Goal: Information Seeking & Learning: Learn about a topic

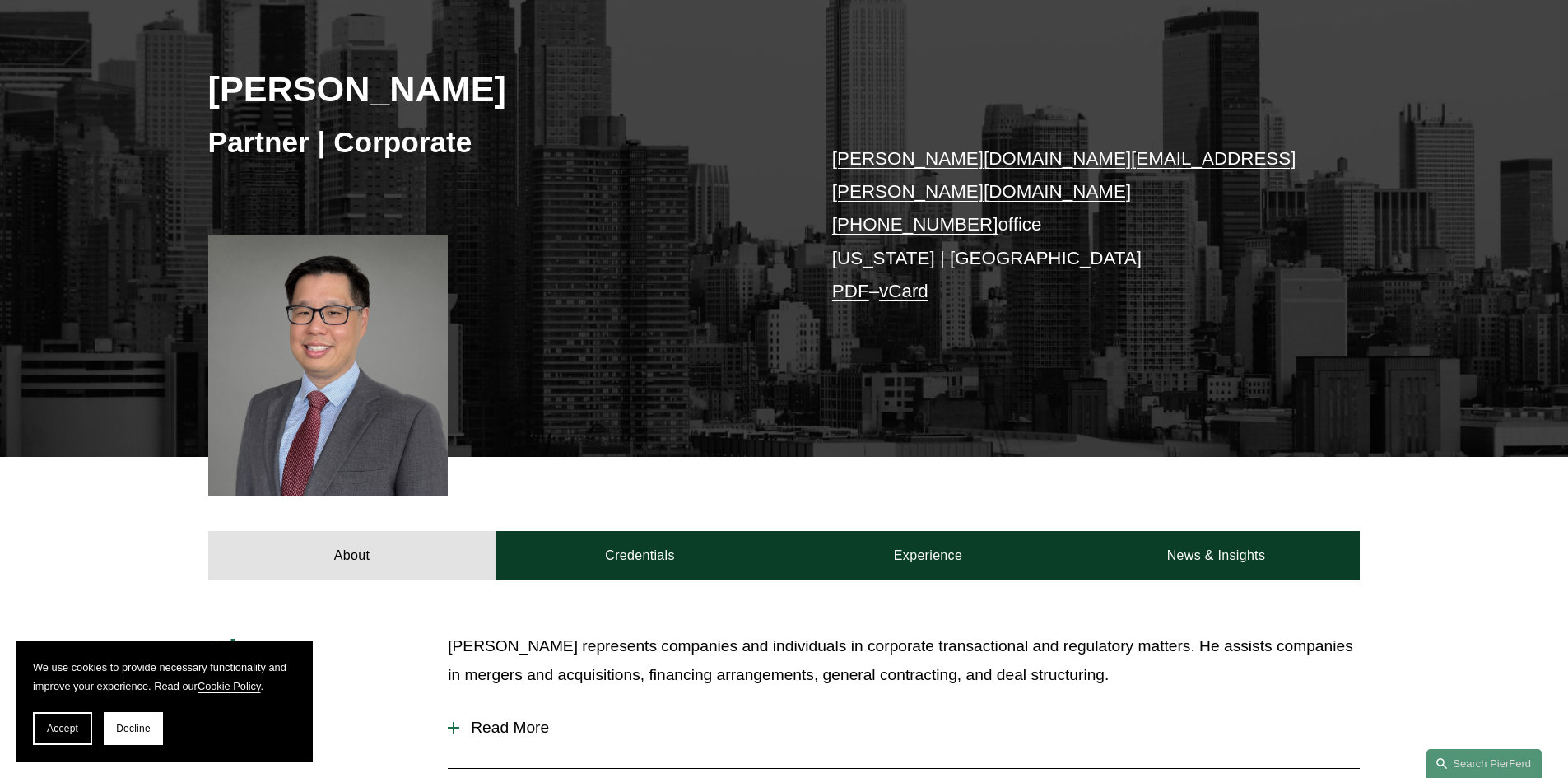
scroll to position [412, 0]
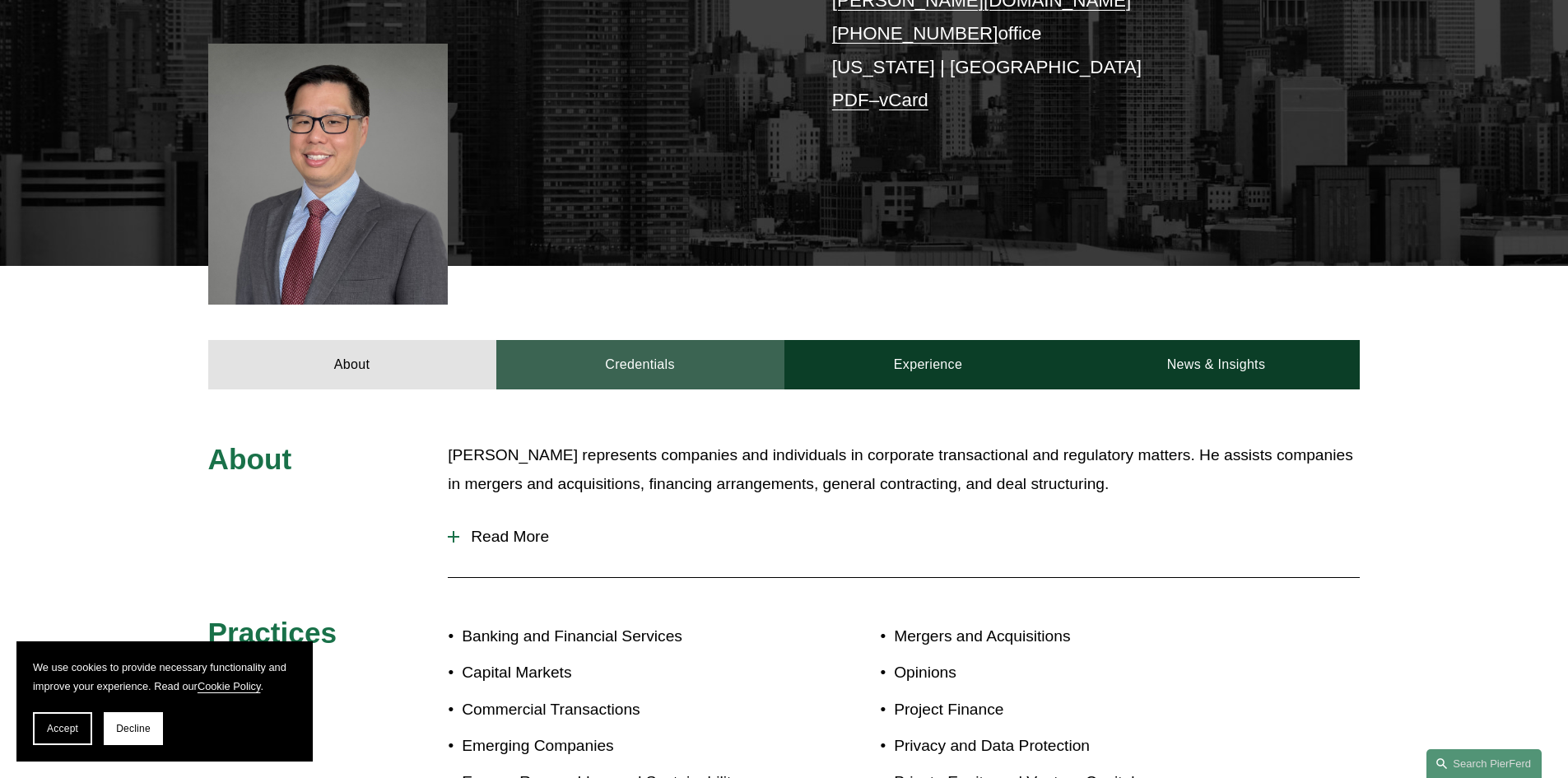
click at [672, 350] on link "Credentials" at bounding box center [640, 364] width 288 height 49
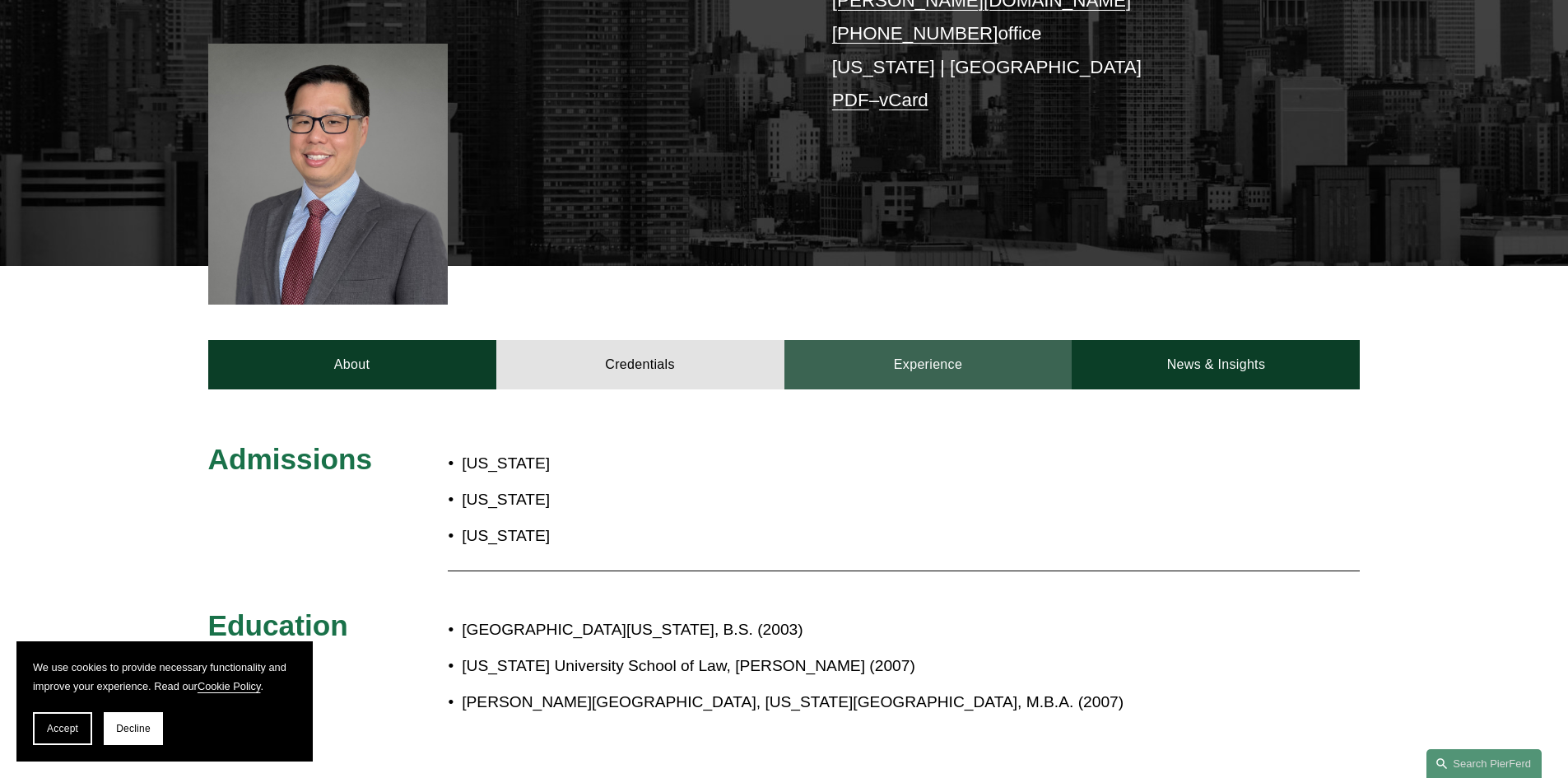
click at [871, 342] on link "Experience" at bounding box center [929, 364] width 288 height 49
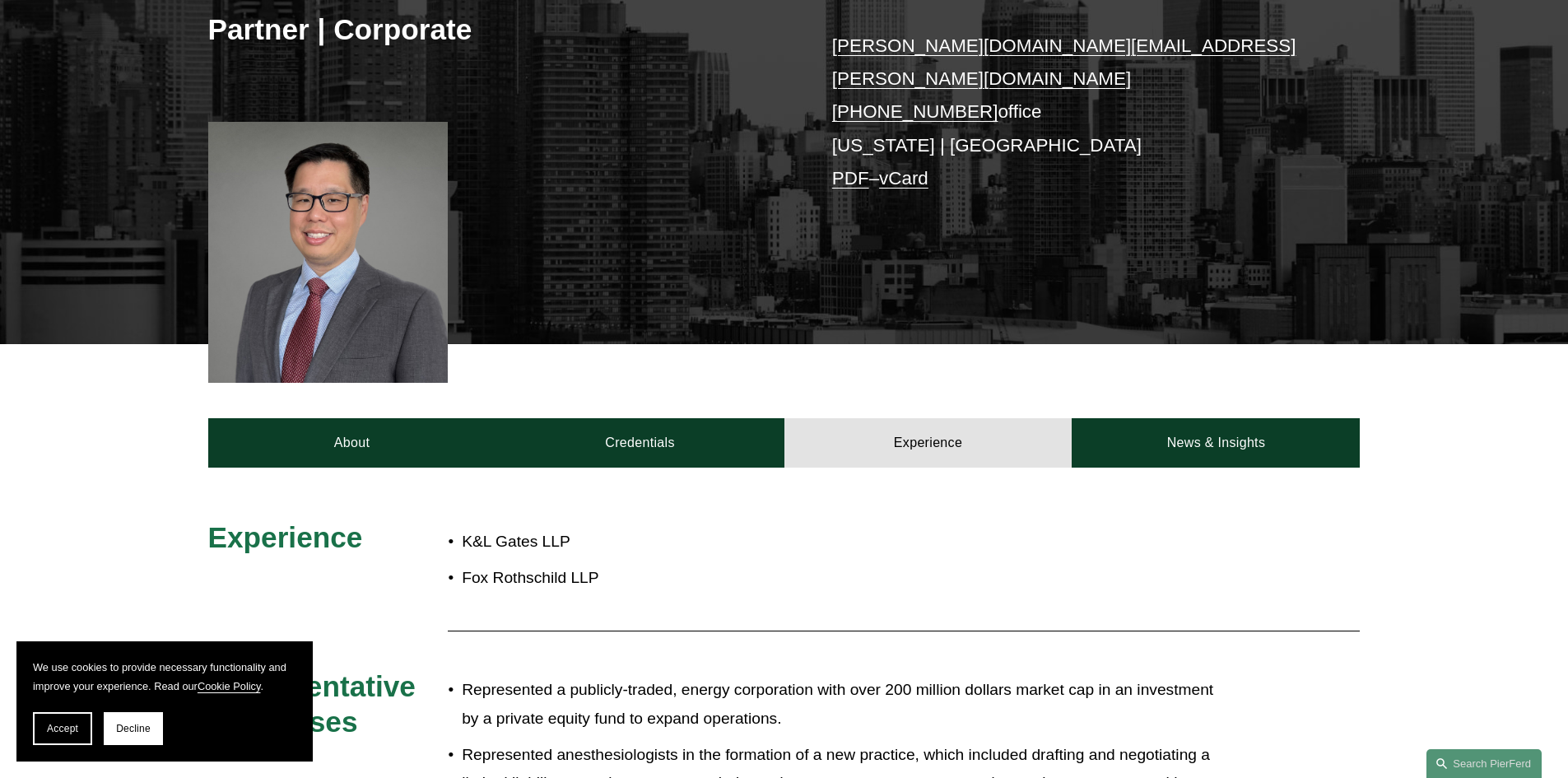
scroll to position [330, 0]
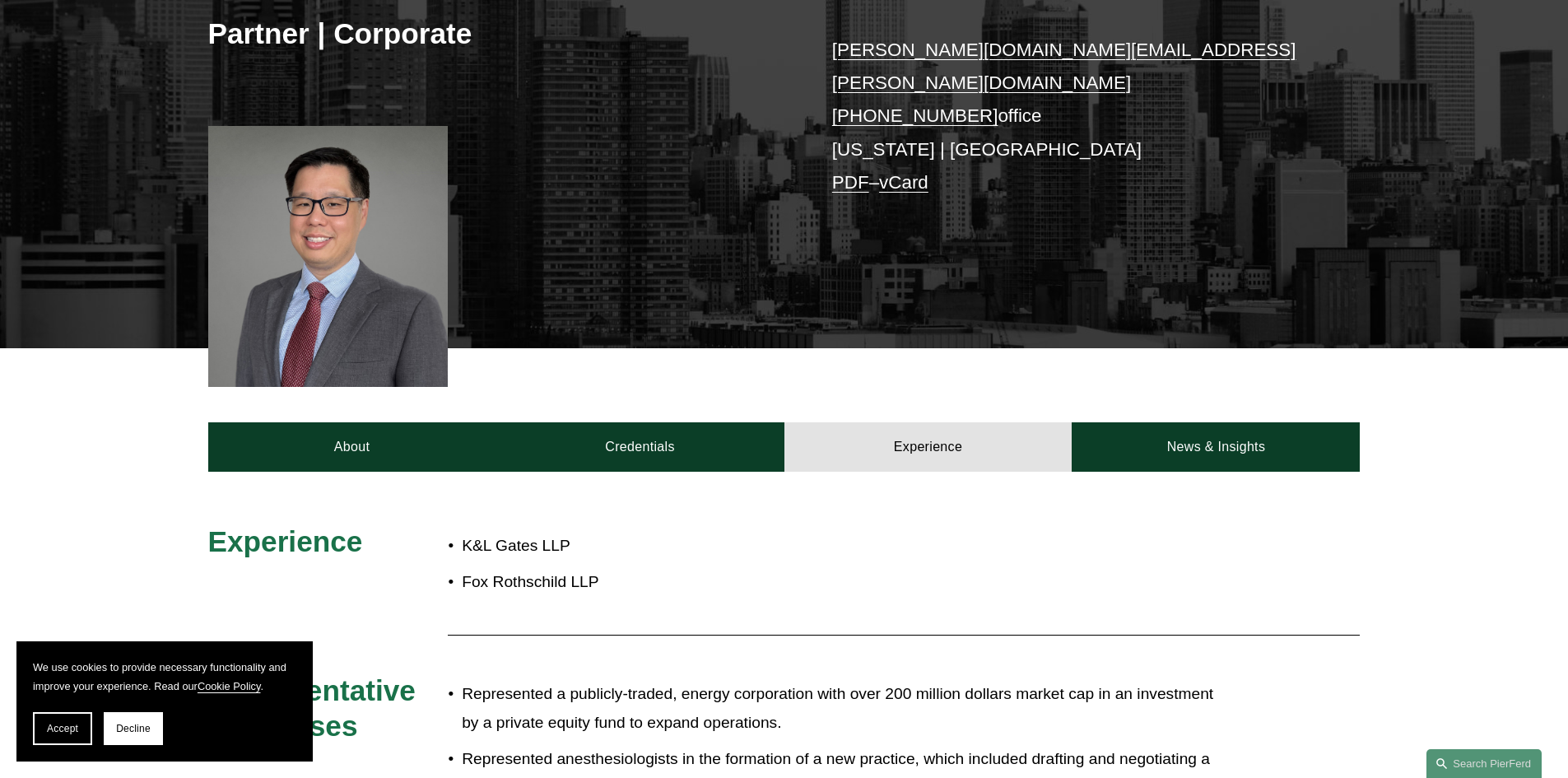
click at [1273, 401] on div "About Credentials Experience News & Insights" at bounding box center [784, 409] width 1568 height 123
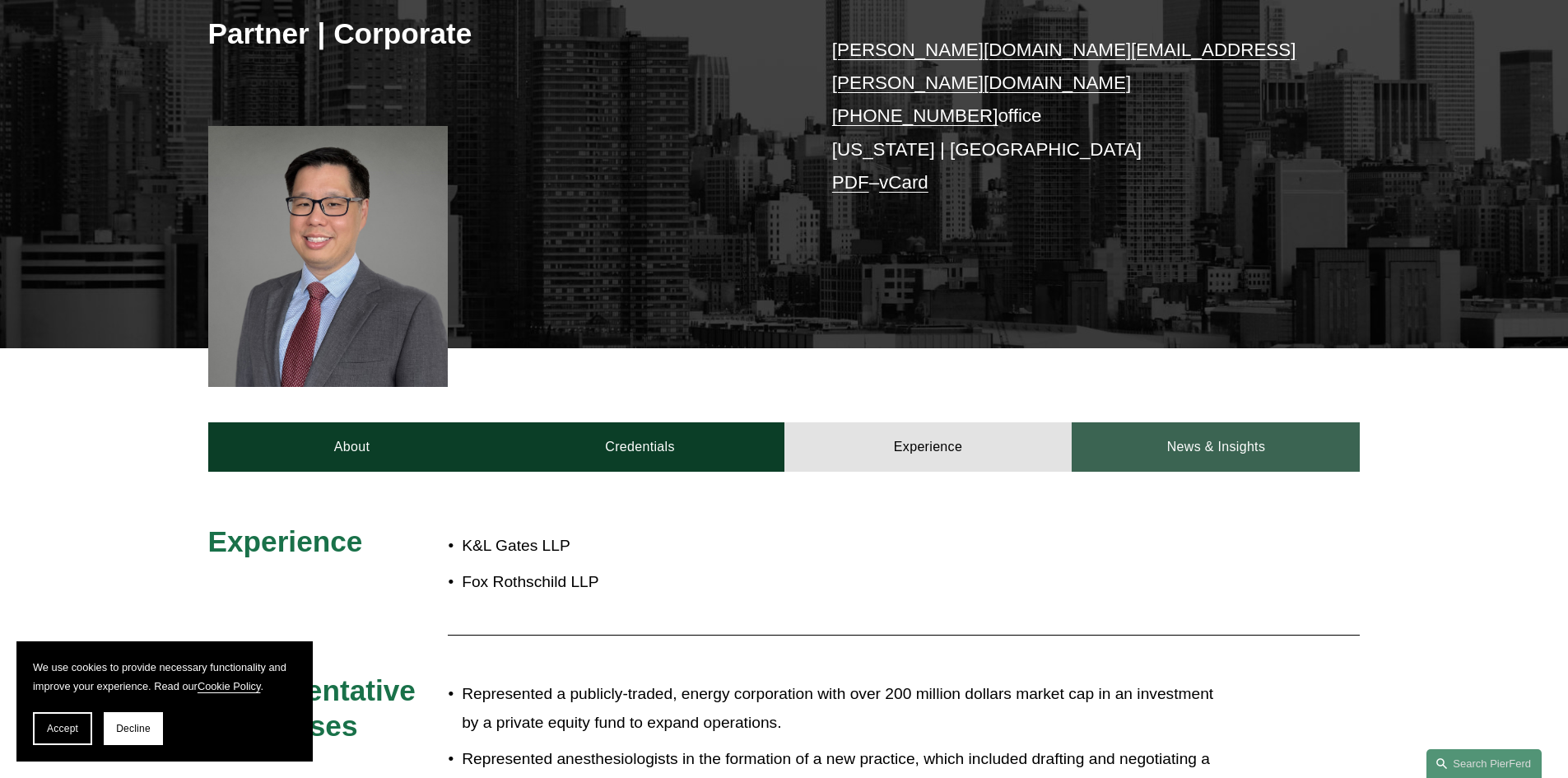
click at [1198, 432] on link "News & Insights" at bounding box center [1216, 446] width 288 height 49
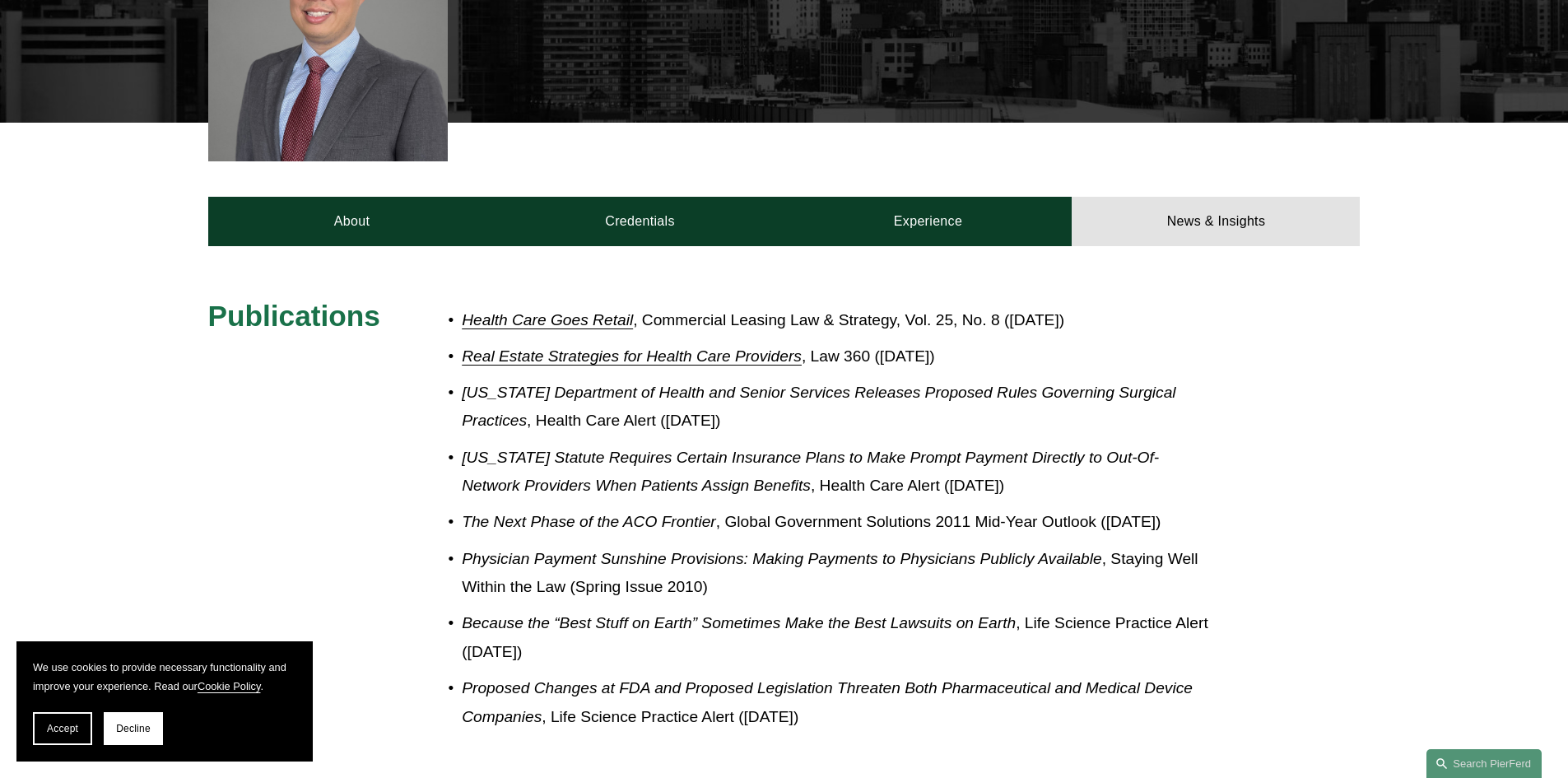
scroll to position [658, 0]
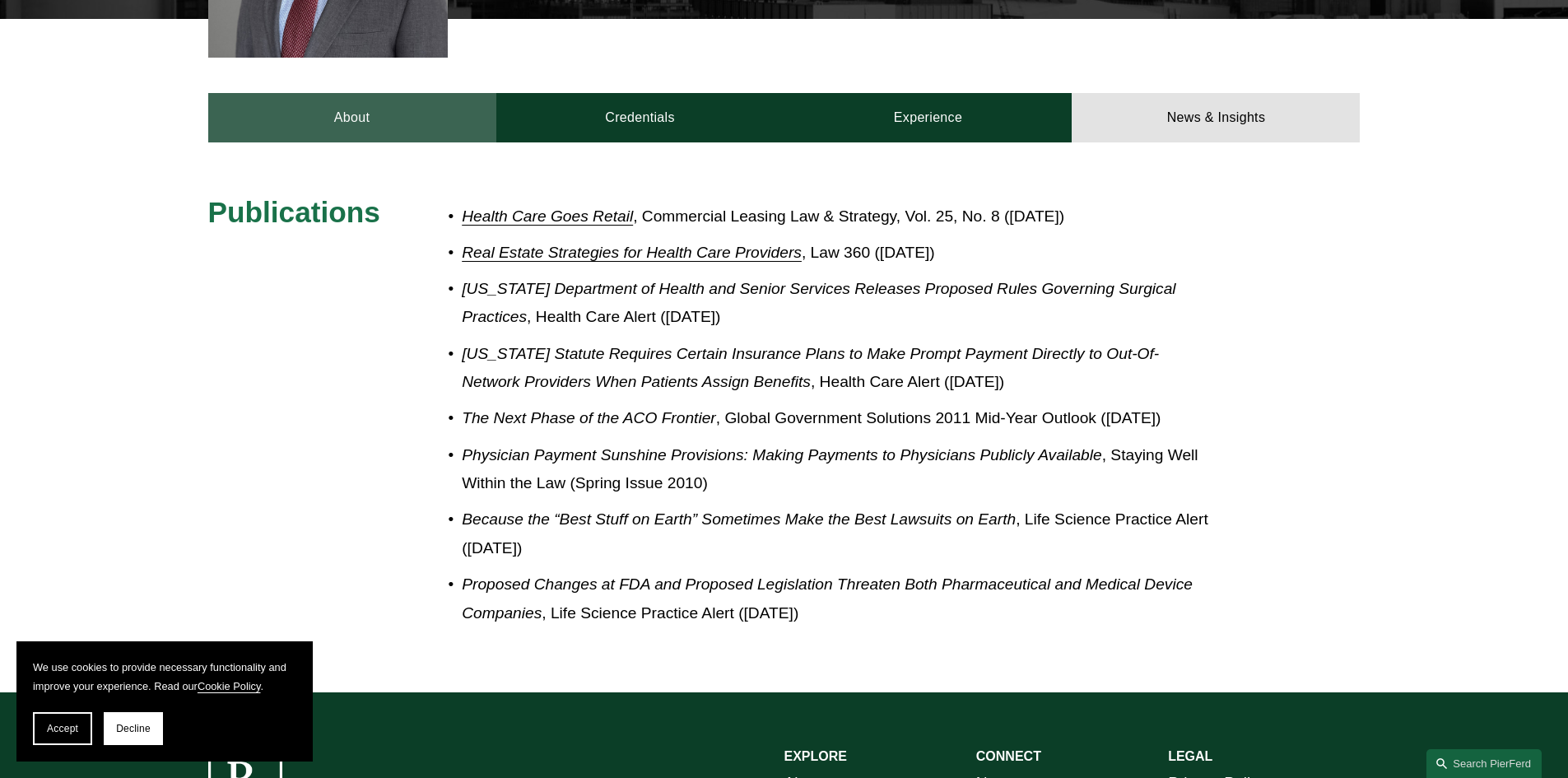
click at [371, 100] on link "About" at bounding box center [352, 117] width 288 height 49
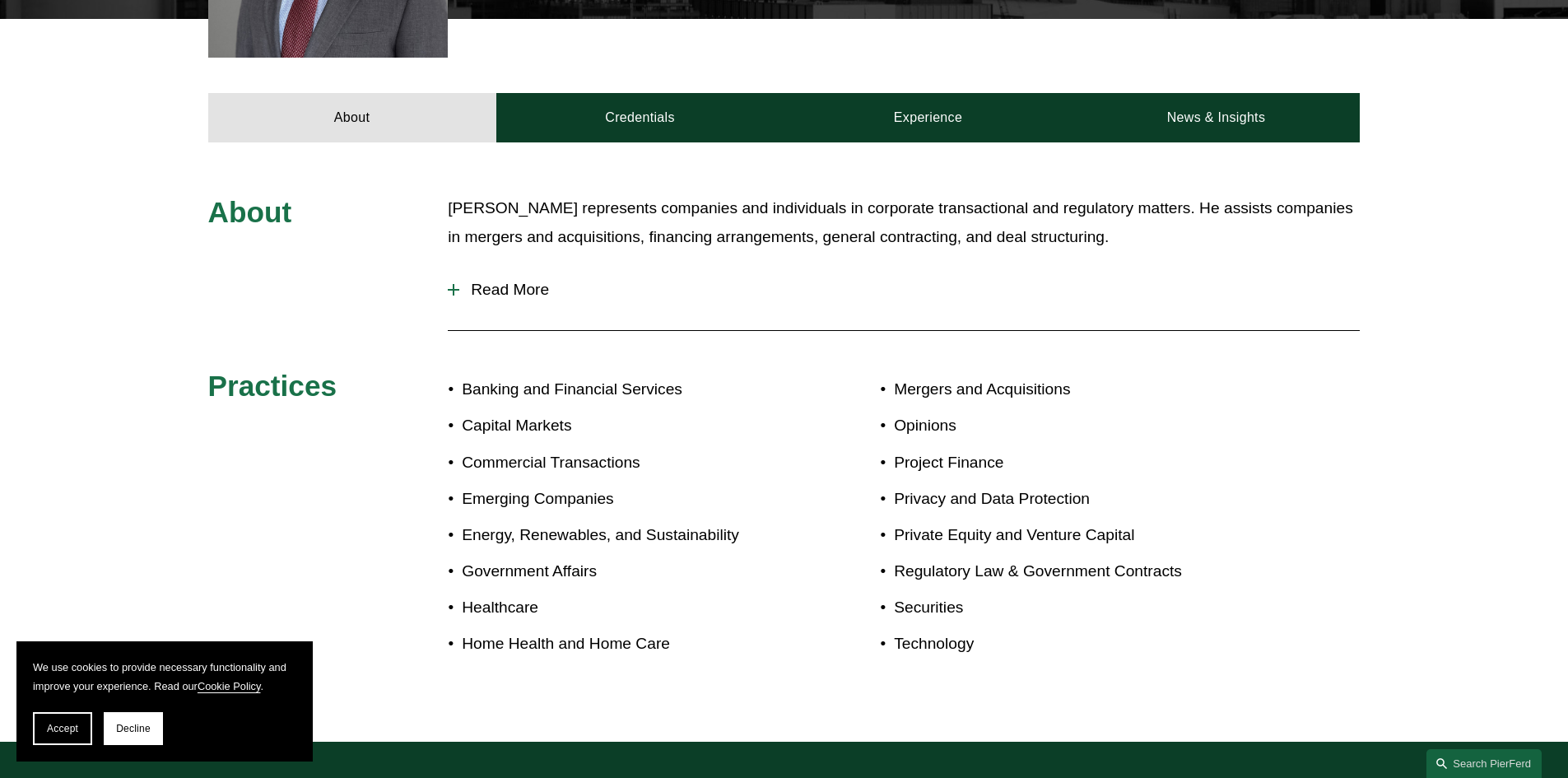
click at [532, 280] on span "Read More" at bounding box center [910, 290] width 901 height 18
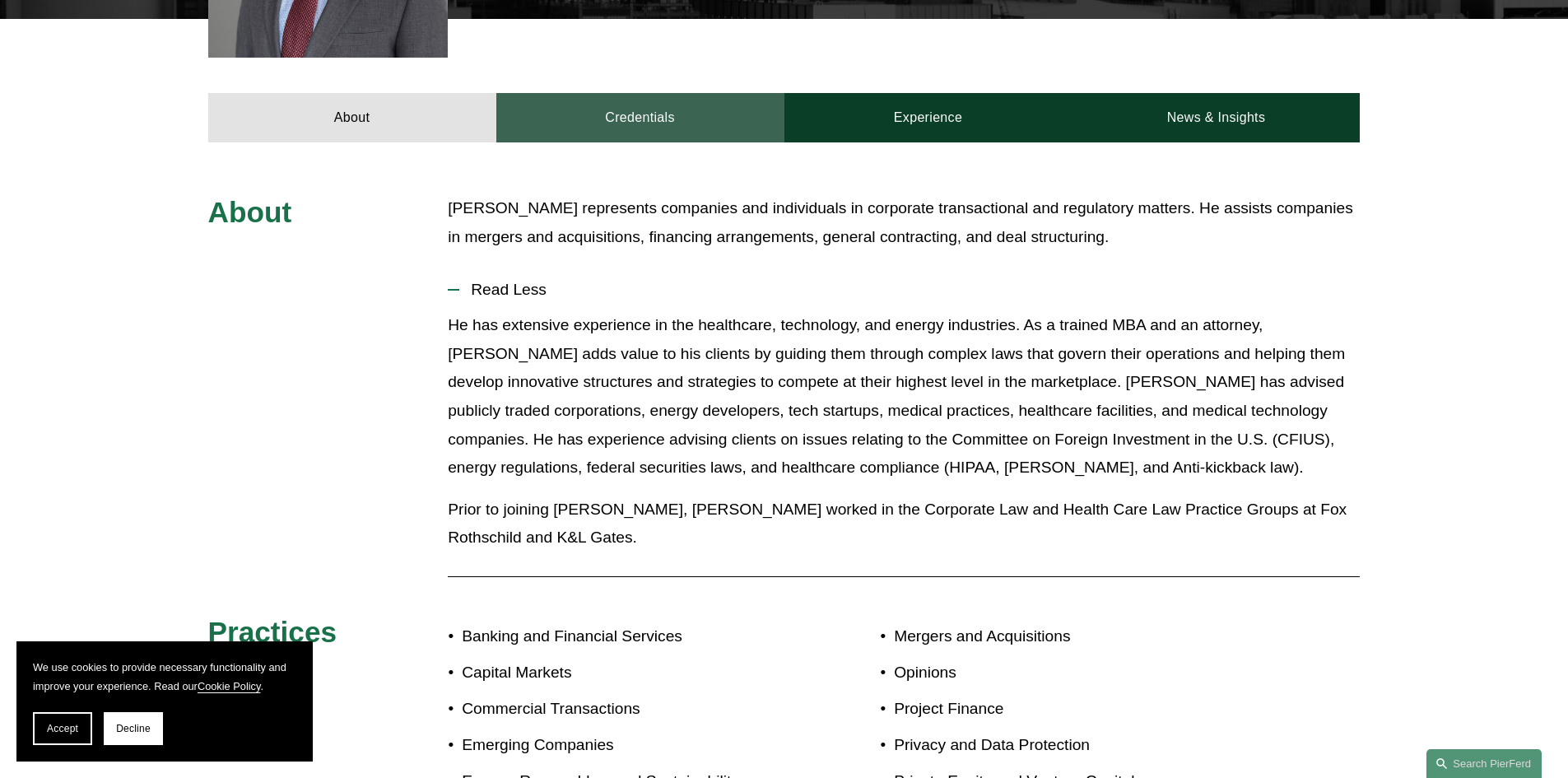
click at [682, 100] on link "Credentials" at bounding box center [640, 117] width 288 height 49
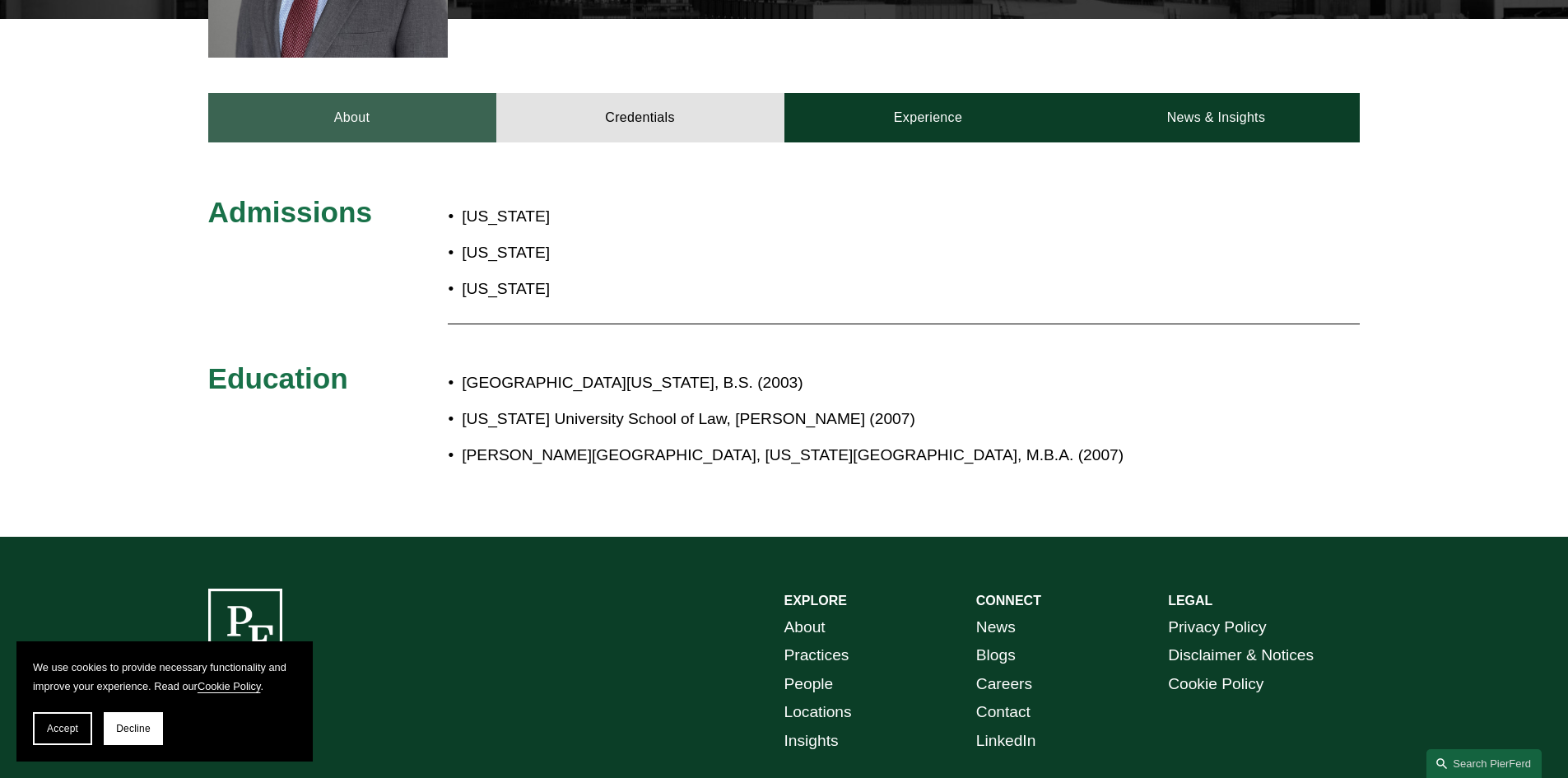
click at [402, 111] on link "About" at bounding box center [352, 117] width 288 height 49
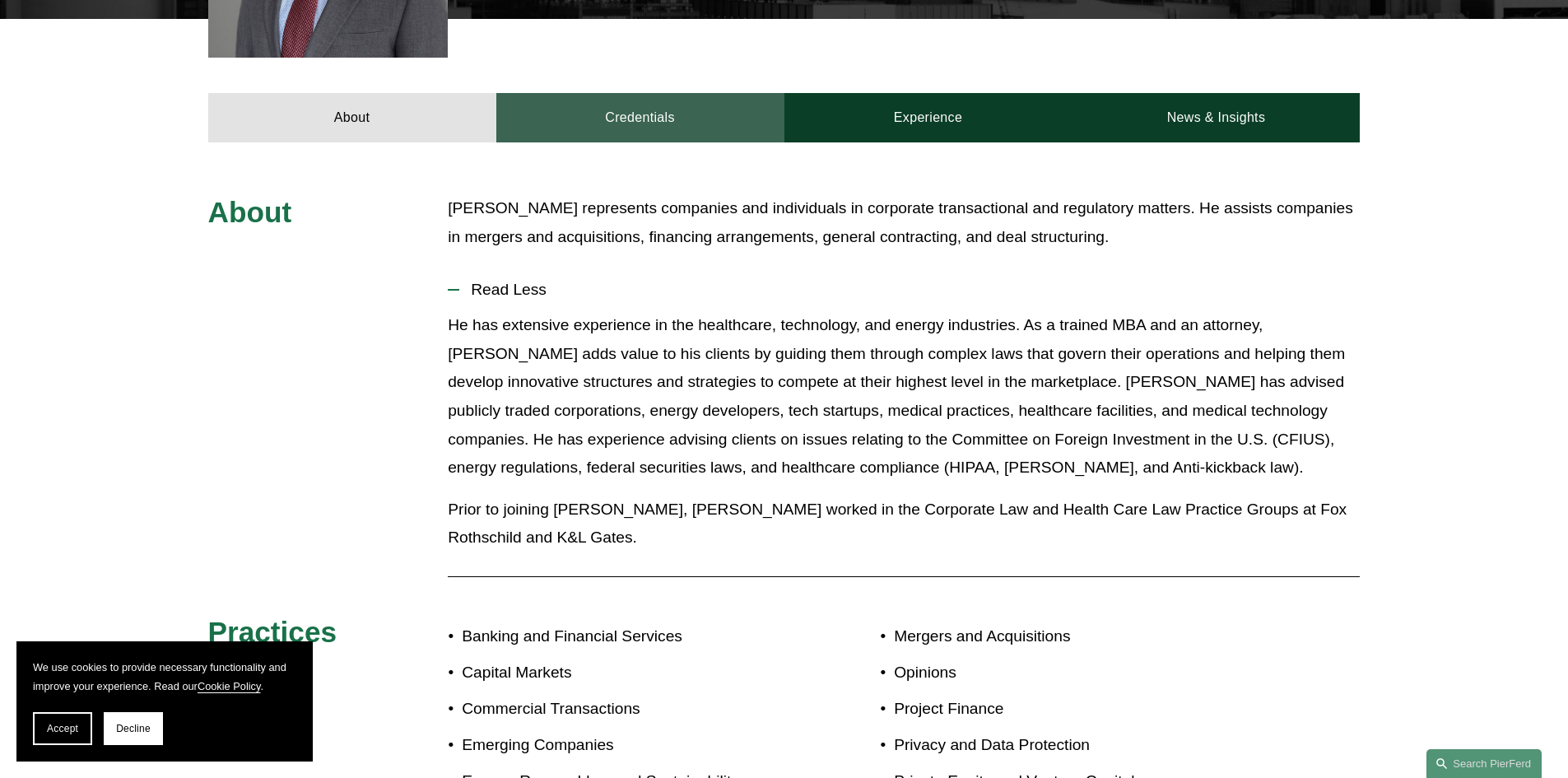
click at [666, 102] on link "Credentials" at bounding box center [640, 117] width 288 height 49
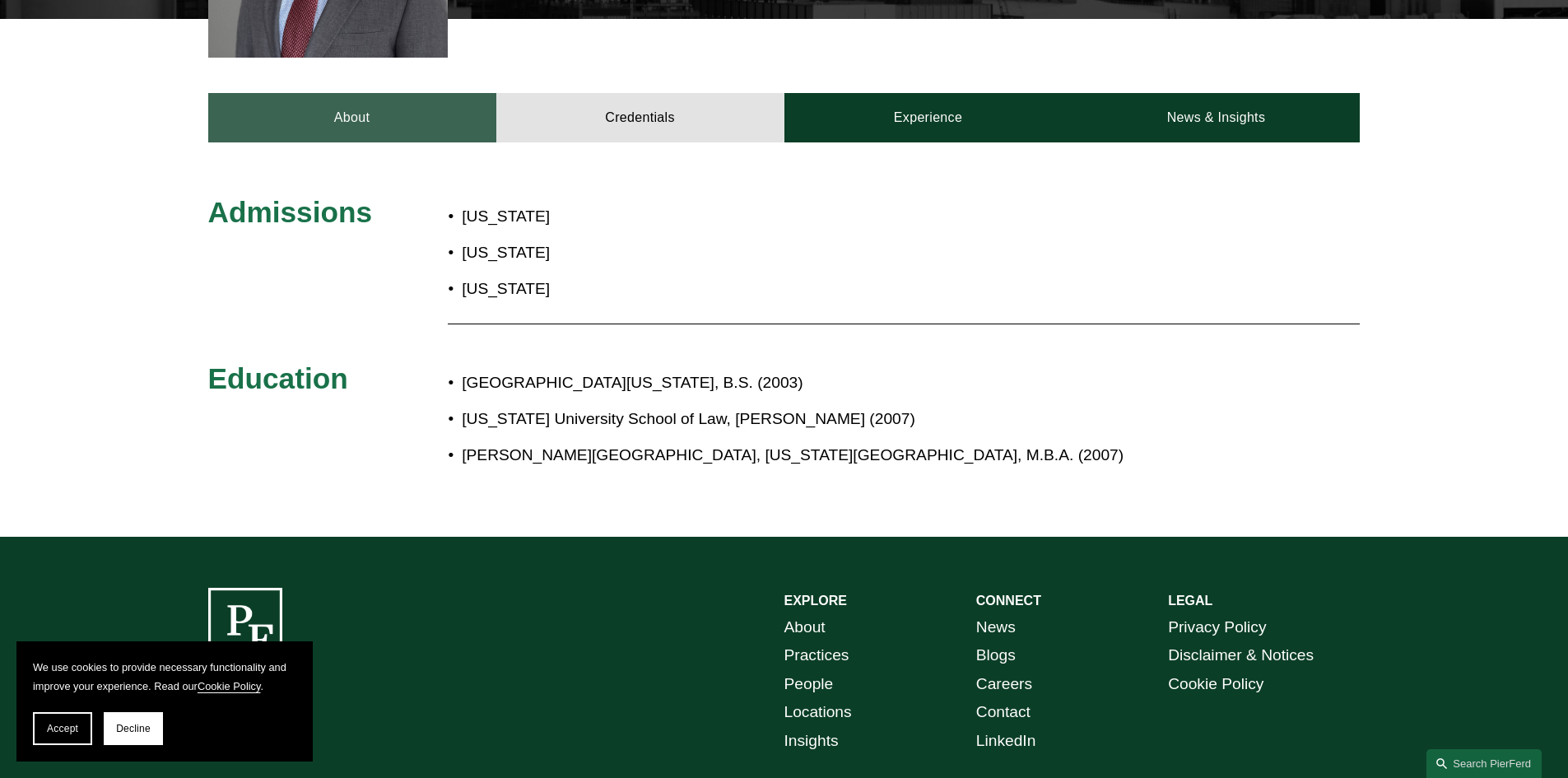
click at [375, 97] on link "About" at bounding box center [352, 117] width 288 height 49
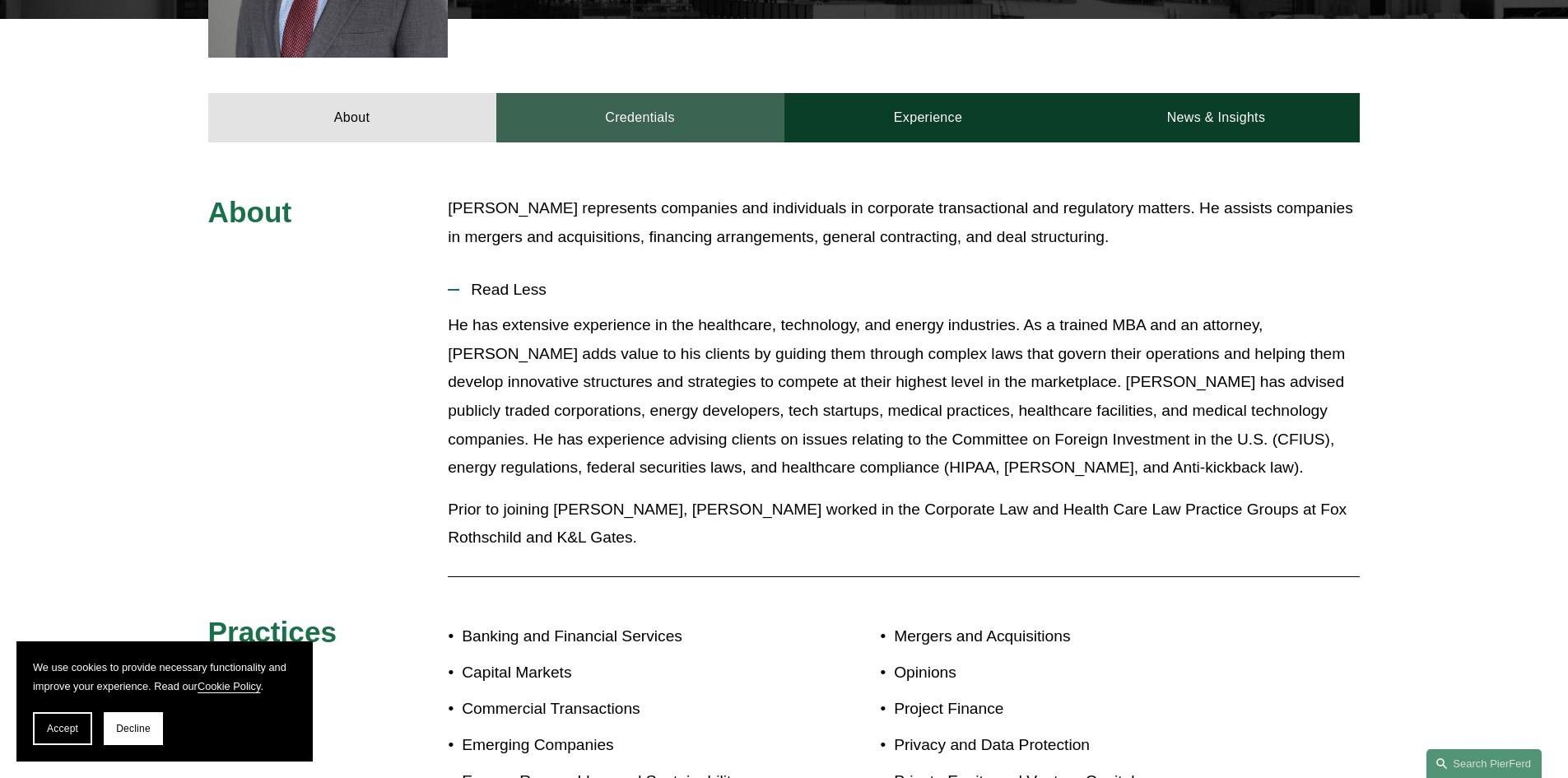
click at [617, 110] on link "Credentials" at bounding box center [640, 117] width 288 height 49
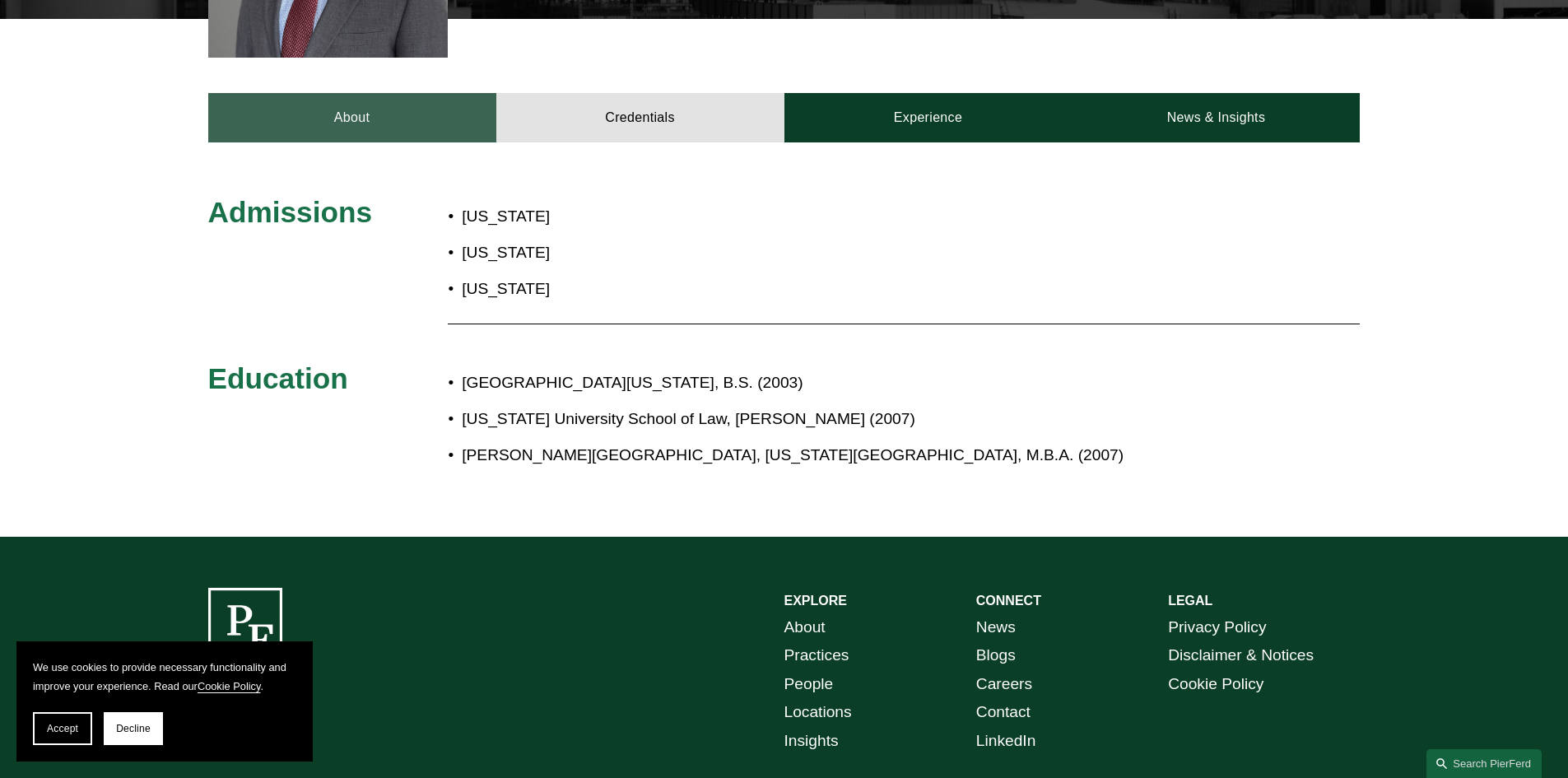
click at [370, 112] on link "About" at bounding box center [352, 117] width 288 height 49
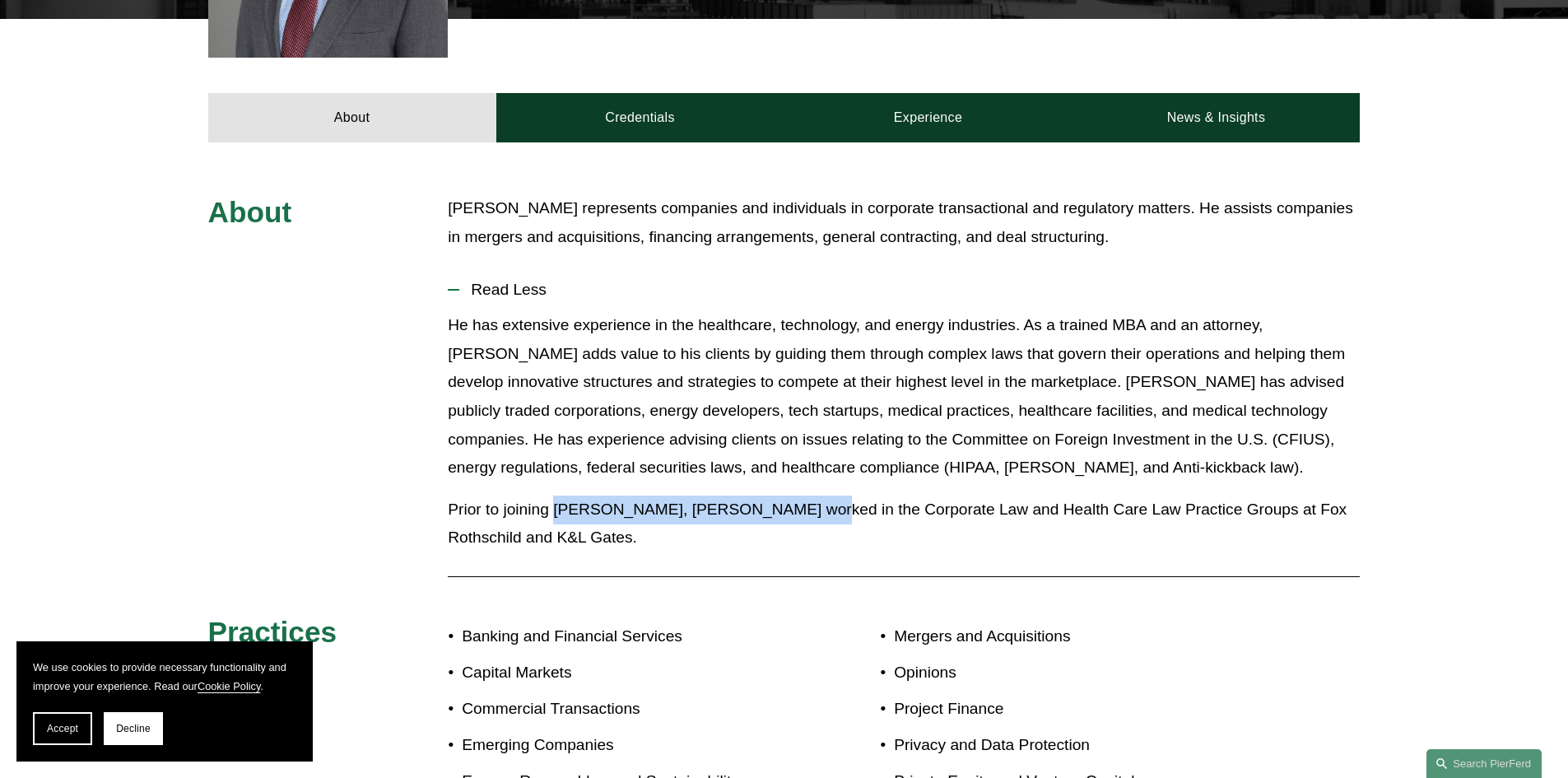
drag, startPoint x: 566, startPoint y: 490, endPoint x: 797, endPoint y: 491, distance: 231.0
click at [797, 495] on p "Prior to joining [PERSON_NAME], [PERSON_NAME] worked in the Corporate Law and H…" at bounding box center [904, 523] width 912 height 57
copy p "Pierson Ferdinand, Dean H. Wang"
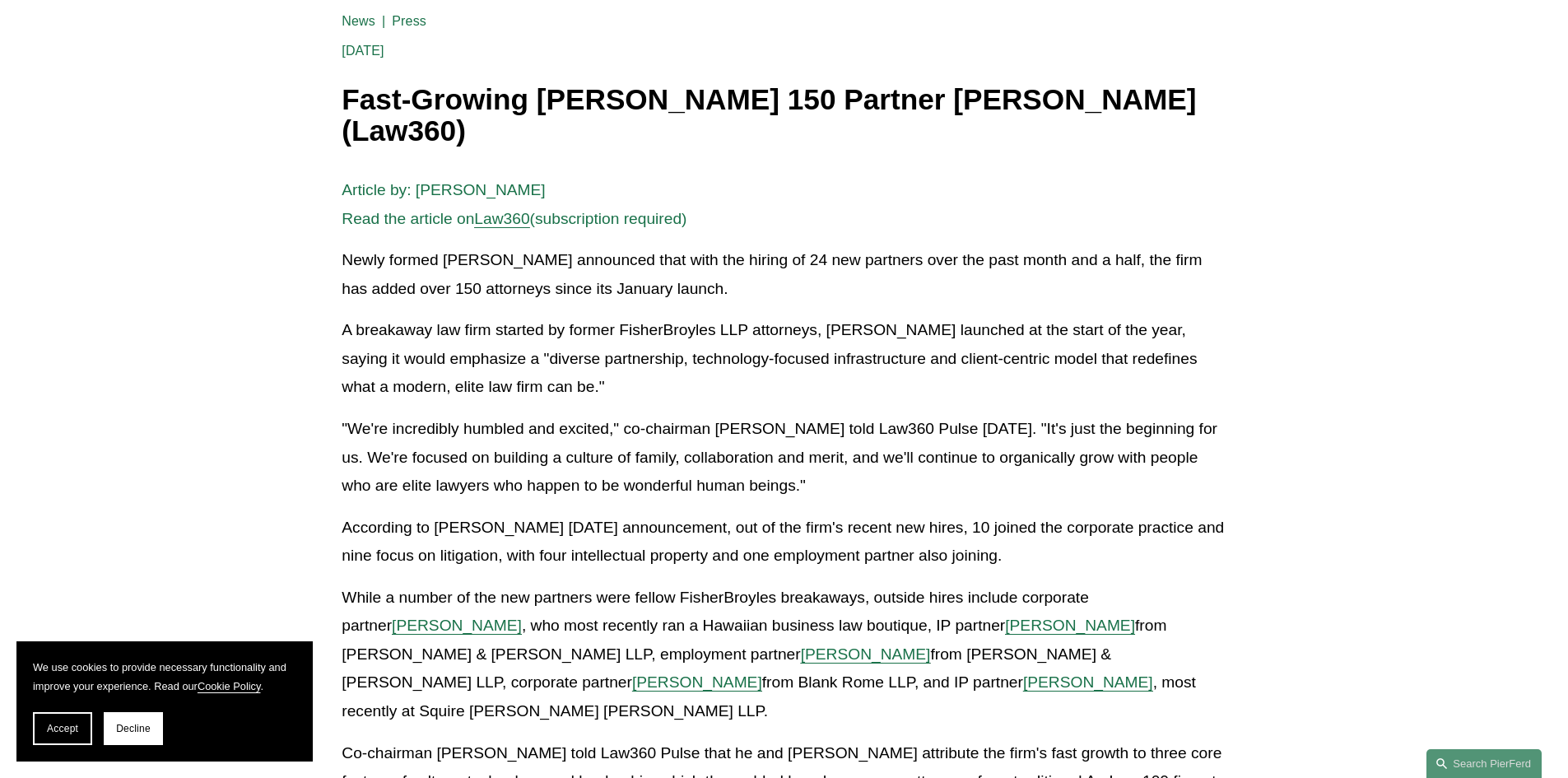
scroll to position [165, 0]
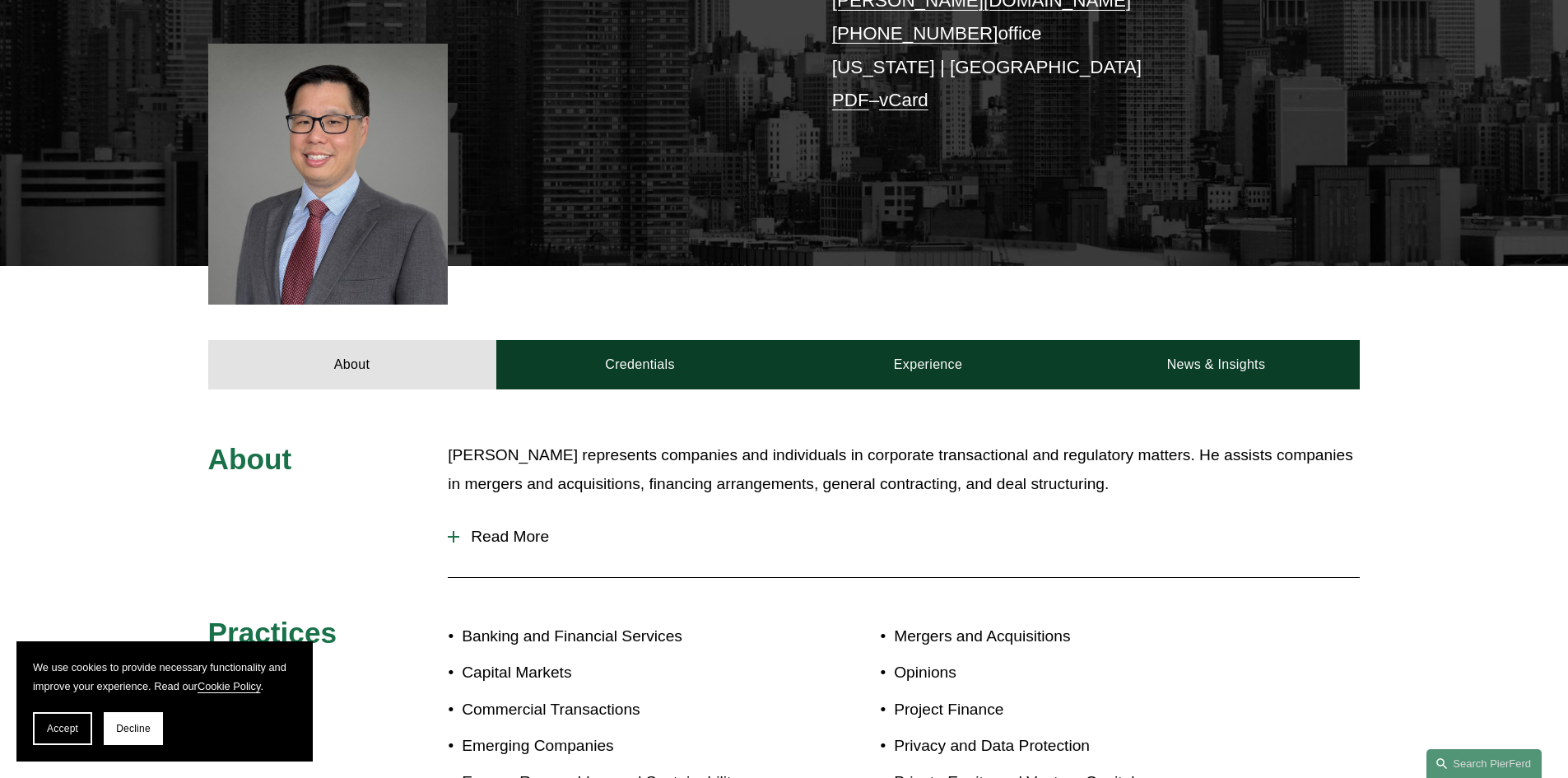
scroll to position [165, 0]
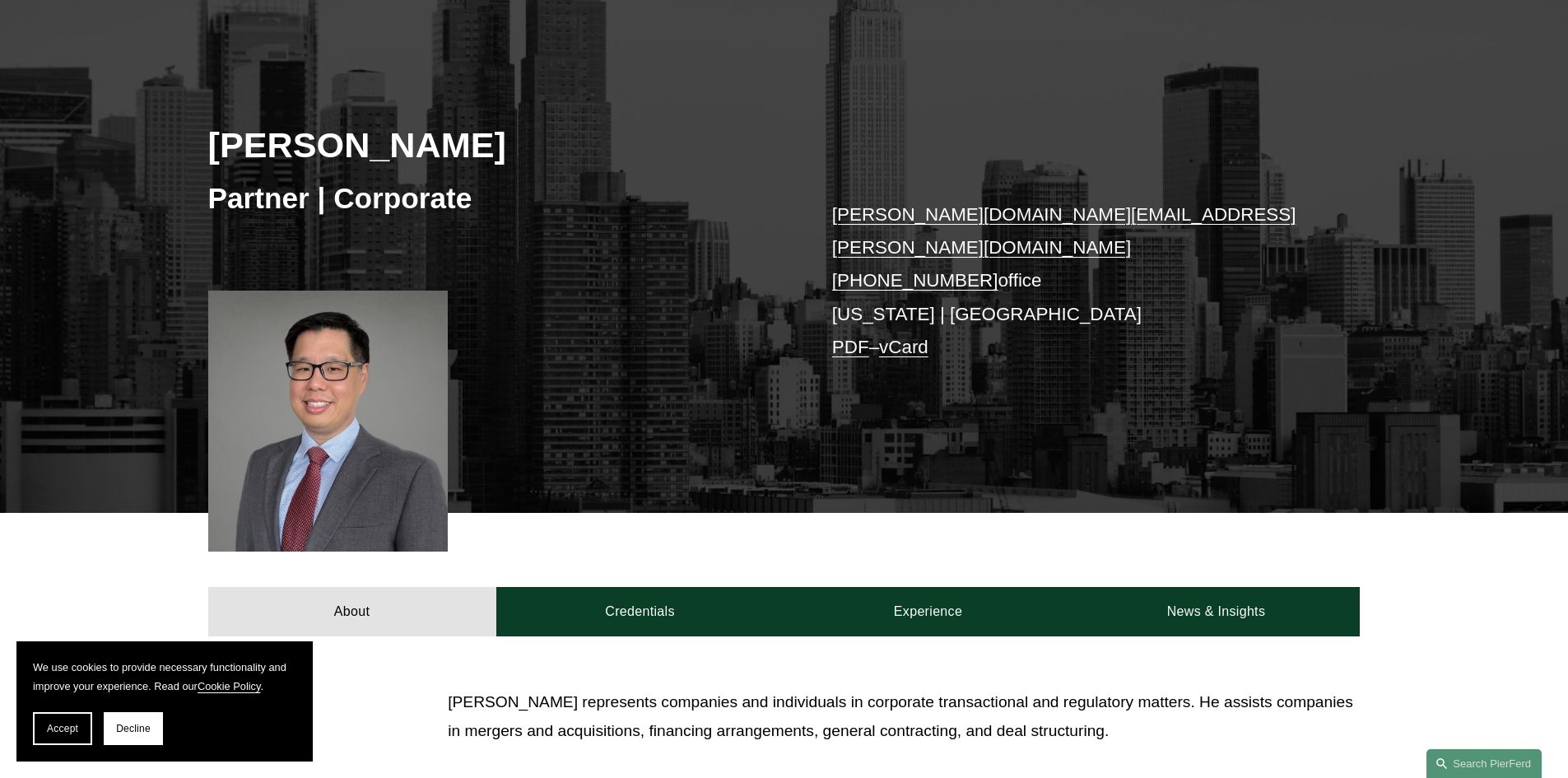
click at [852, 337] on link "PDF" at bounding box center [851, 347] width 37 height 21
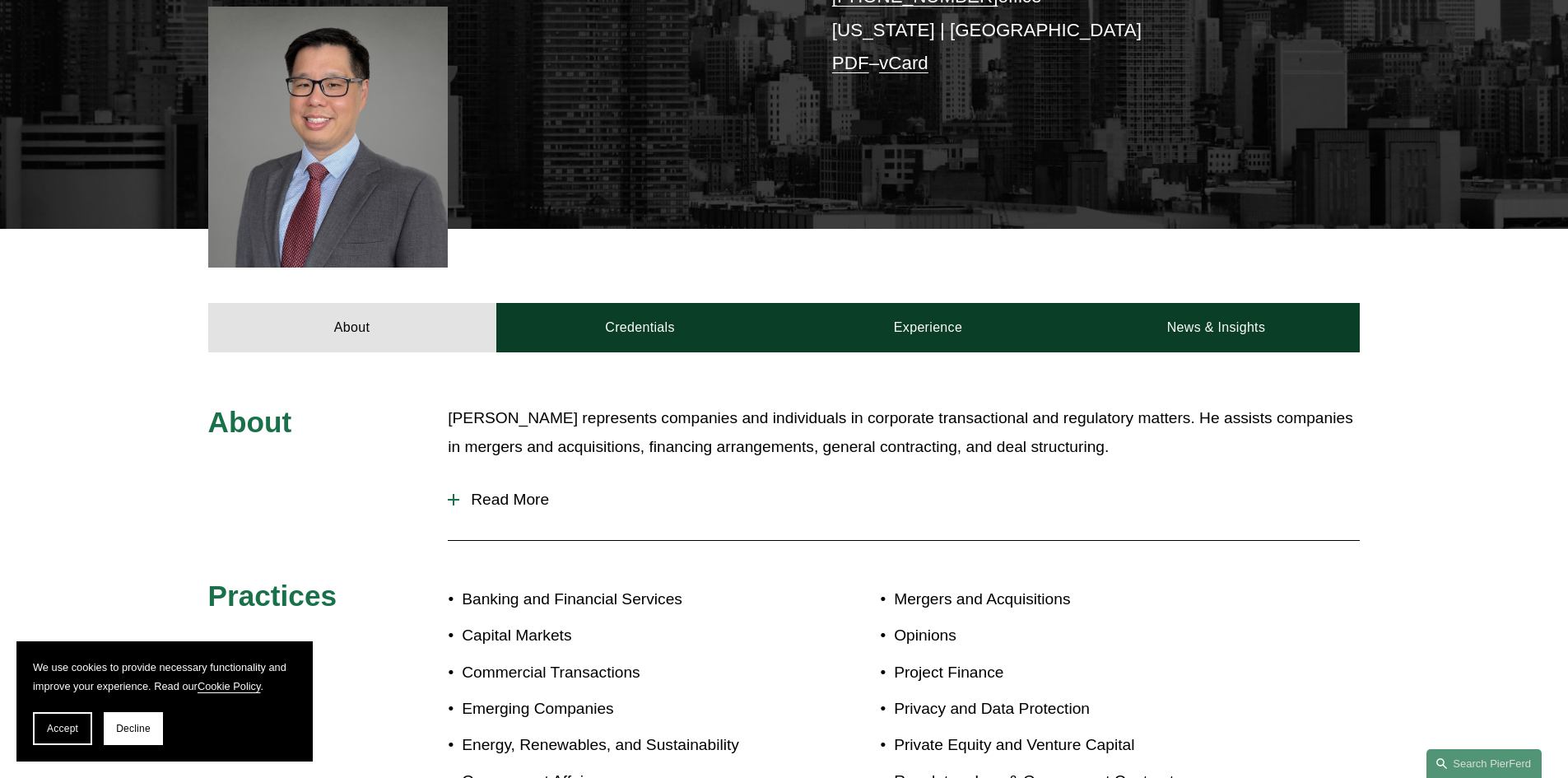
scroll to position [576, 0]
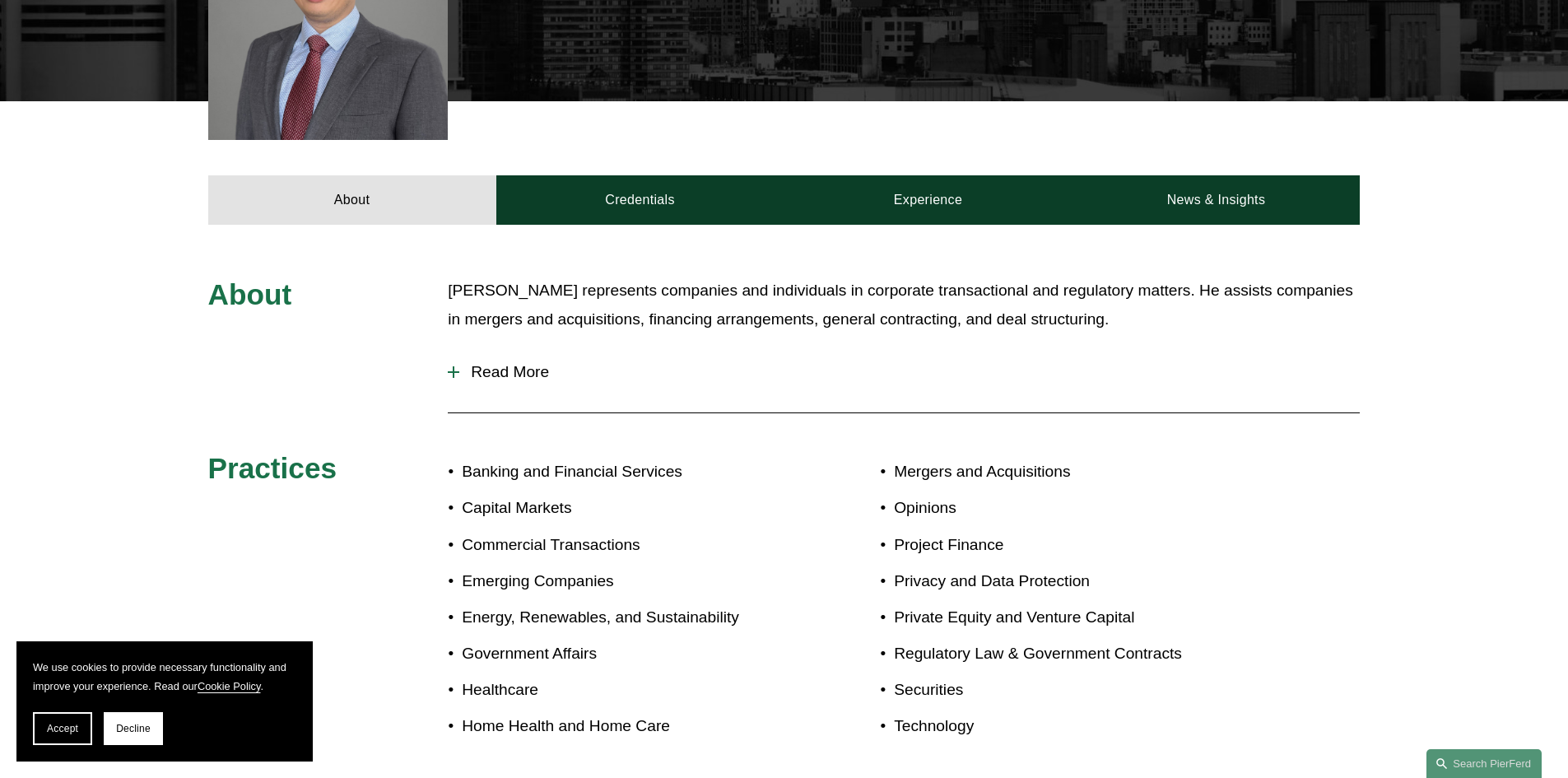
click at [503, 363] on span "Read More" at bounding box center [910, 372] width 901 height 18
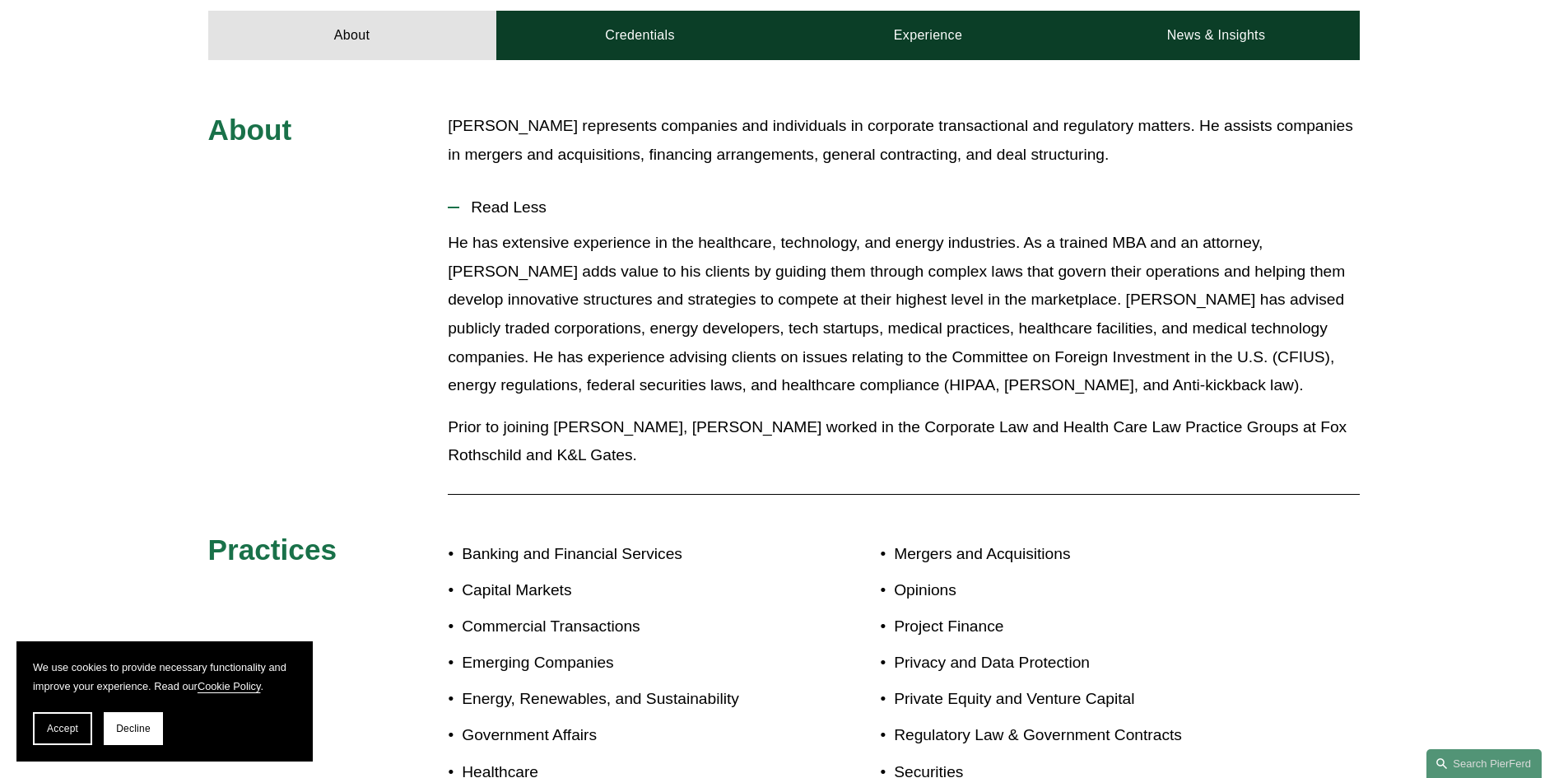
scroll to position [412, 0]
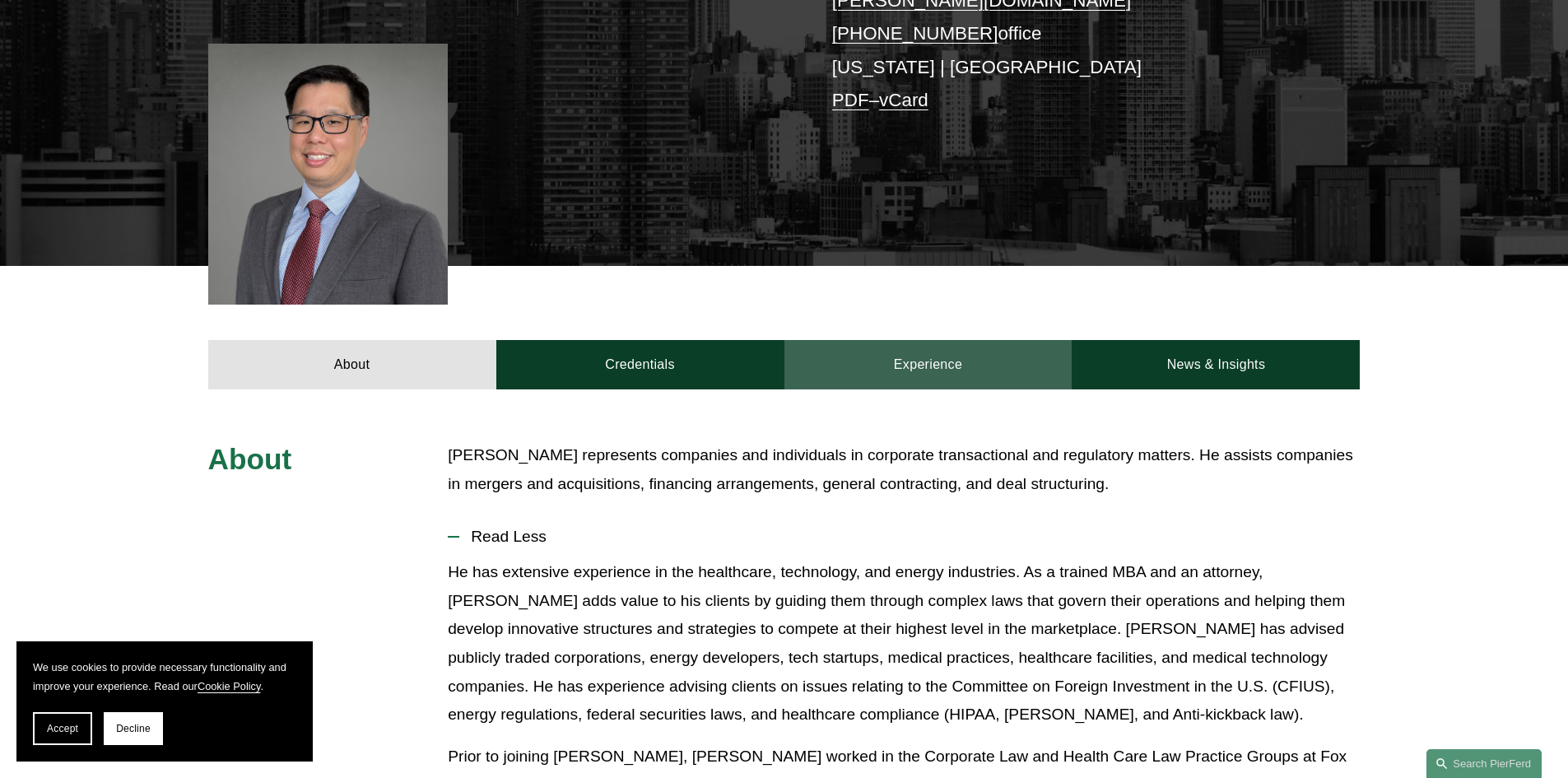
click at [886, 346] on link "Experience" at bounding box center [929, 364] width 288 height 49
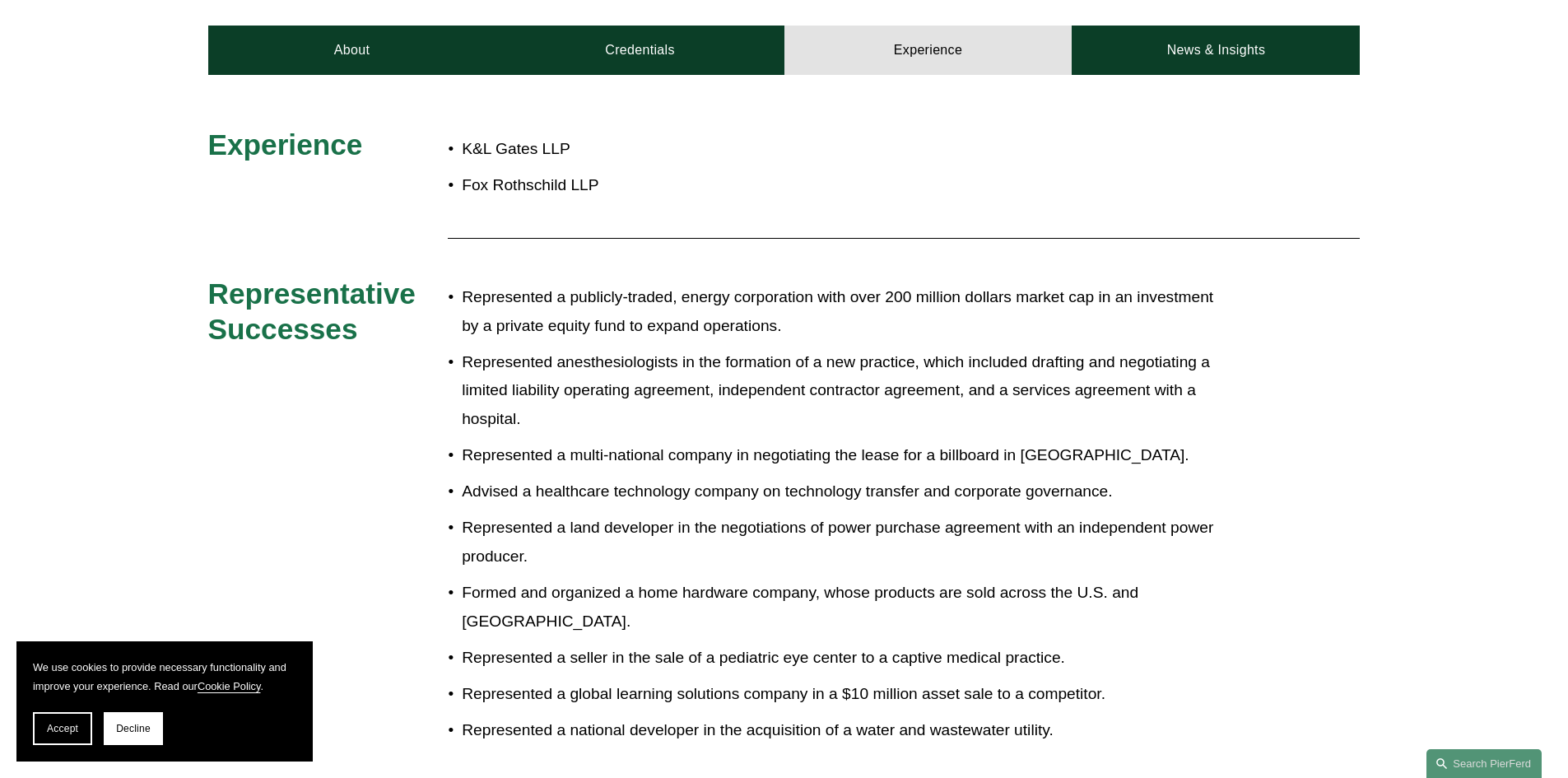
scroll to position [823, 0]
